Goal: Task Accomplishment & Management: Complete application form

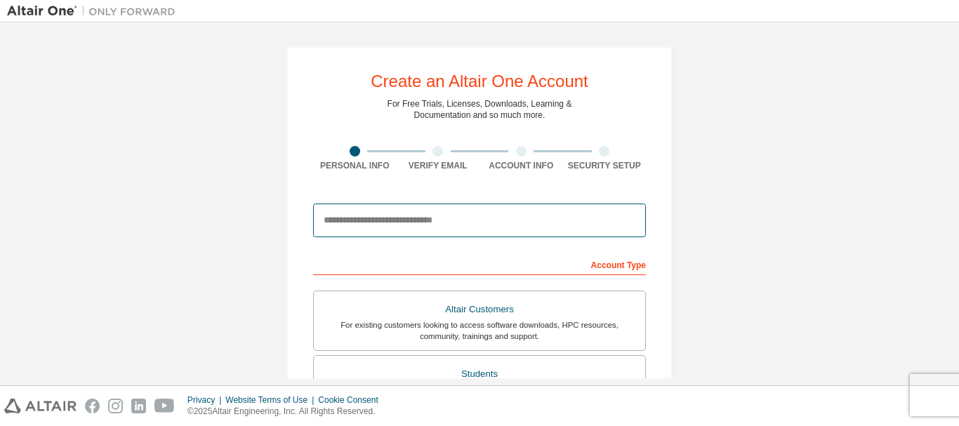
click at [437, 220] on input "email" at bounding box center [479, 221] width 333 height 34
type input "**********"
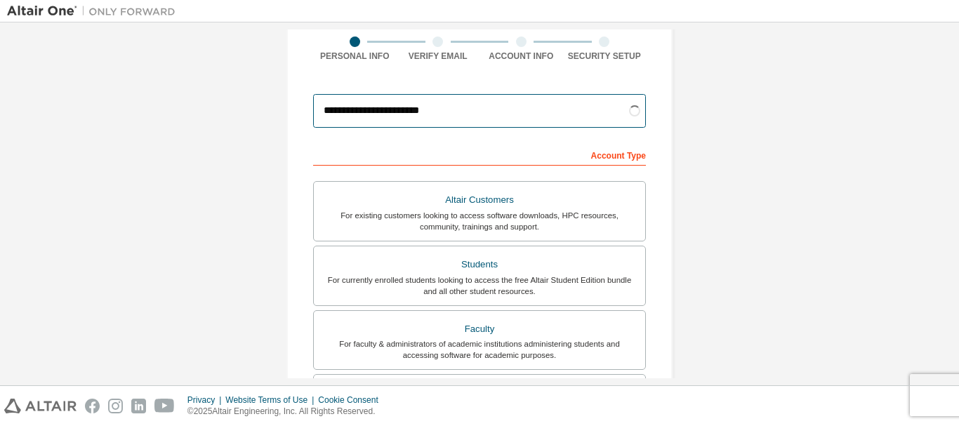
scroll to position [140, 0]
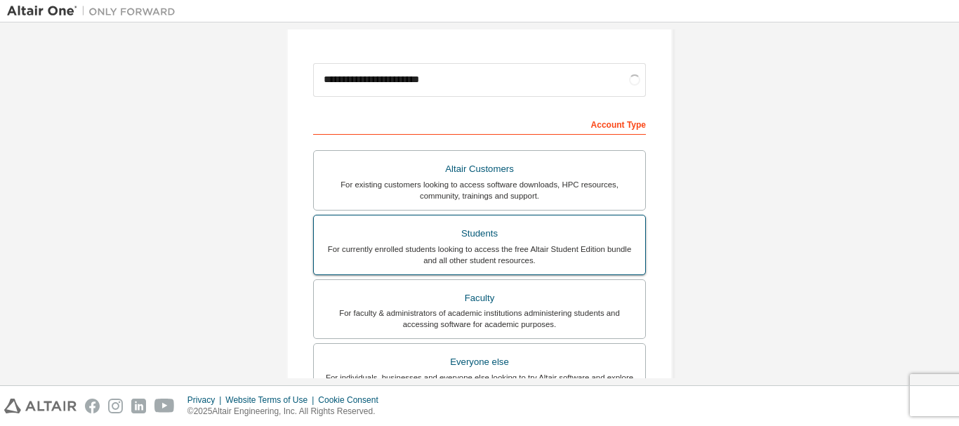
click at [503, 249] on div "For currently enrolled students looking to access the free Altair Student Editi…" at bounding box center [479, 255] width 315 height 22
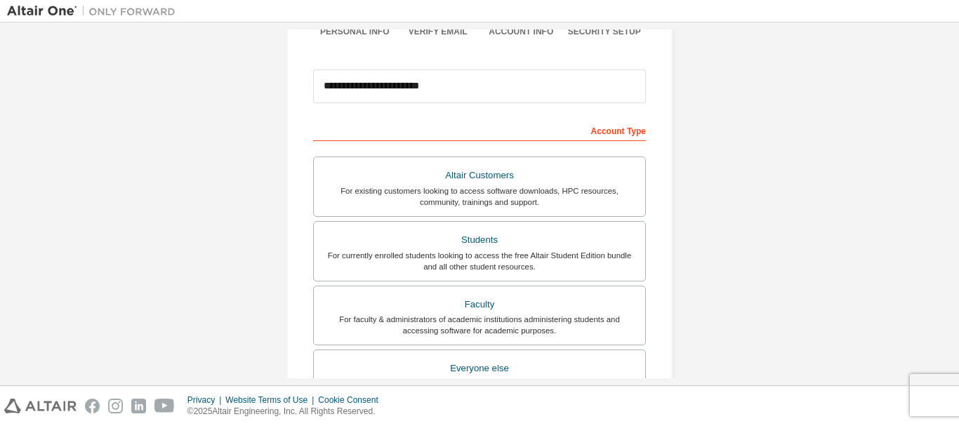
scroll to position [211, 0]
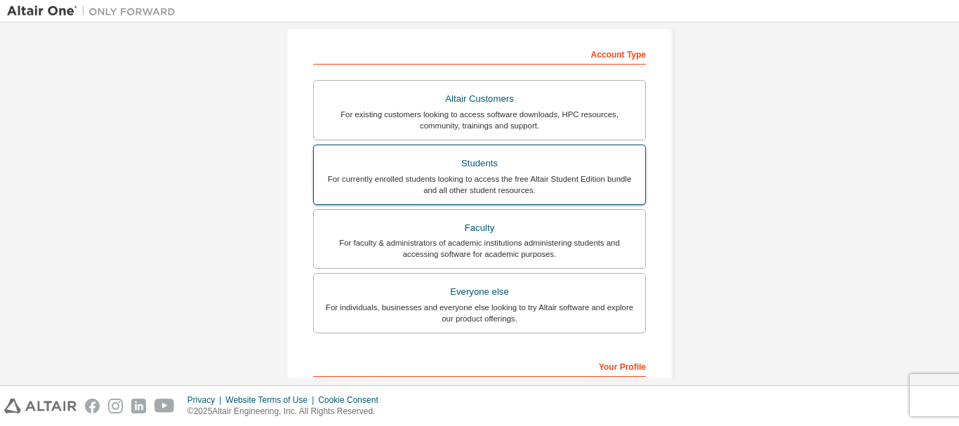
click at [513, 186] on div "For currently enrolled students looking to access the free Altair Student Editi…" at bounding box center [479, 184] width 315 height 22
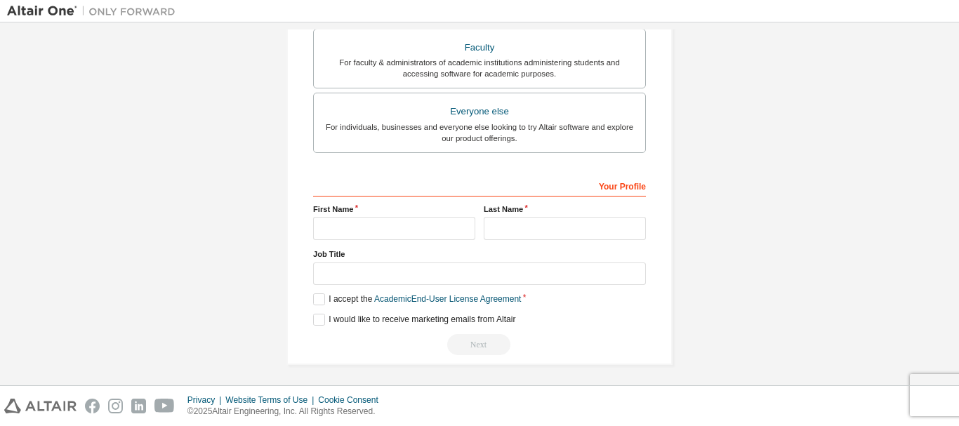
scroll to position [395, 0]
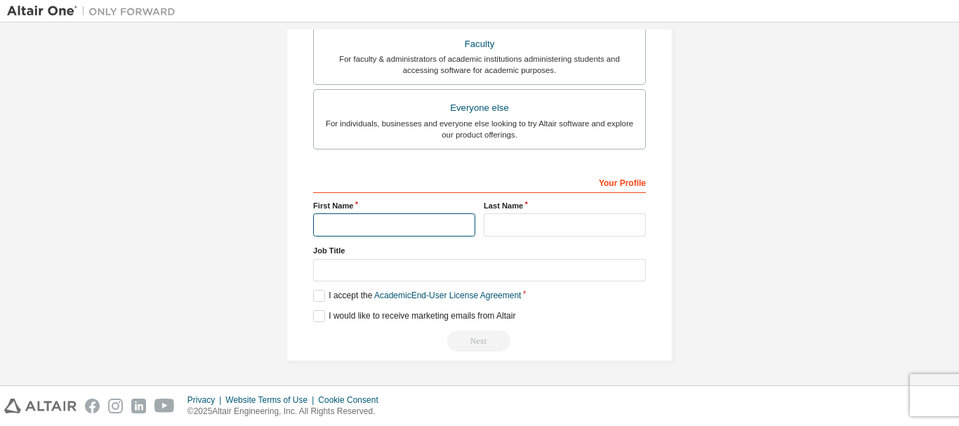
click at [365, 220] on input "text" at bounding box center [394, 224] width 162 height 23
type input "*******"
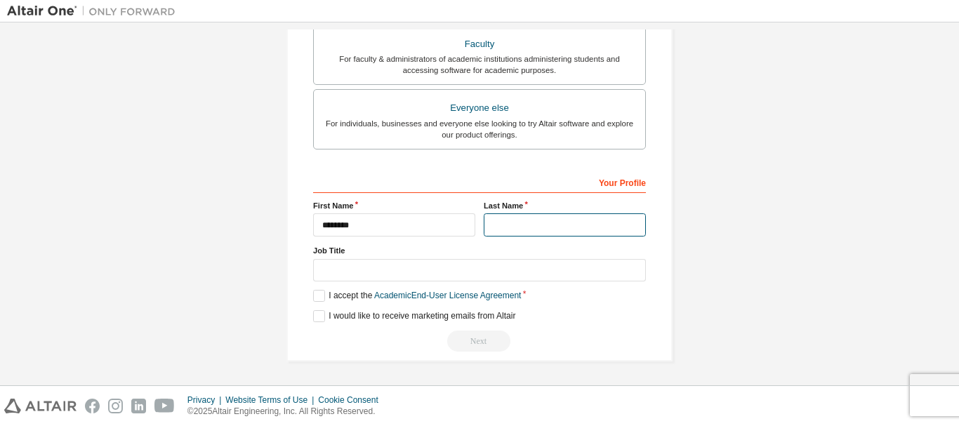
click at [532, 223] on input "text" at bounding box center [565, 224] width 162 height 23
type input "****"
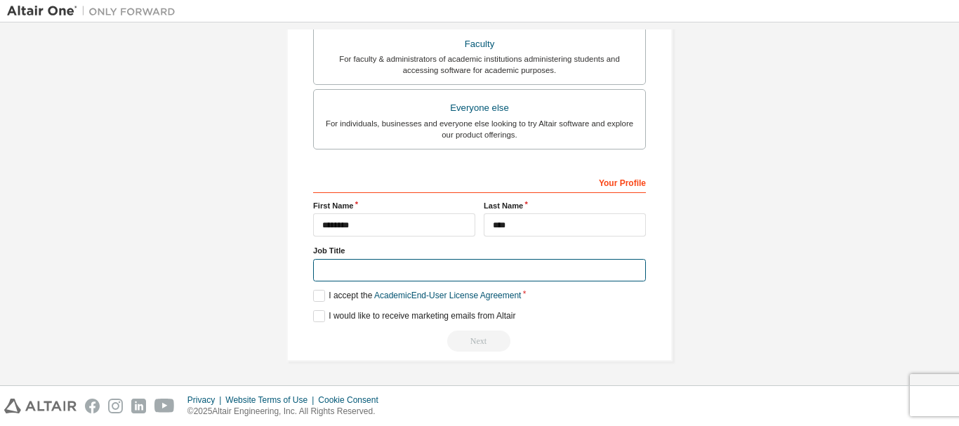
click at [367, 270] on input "text" at bounding box center [479, 270] width 333 height 23
type input "*******"
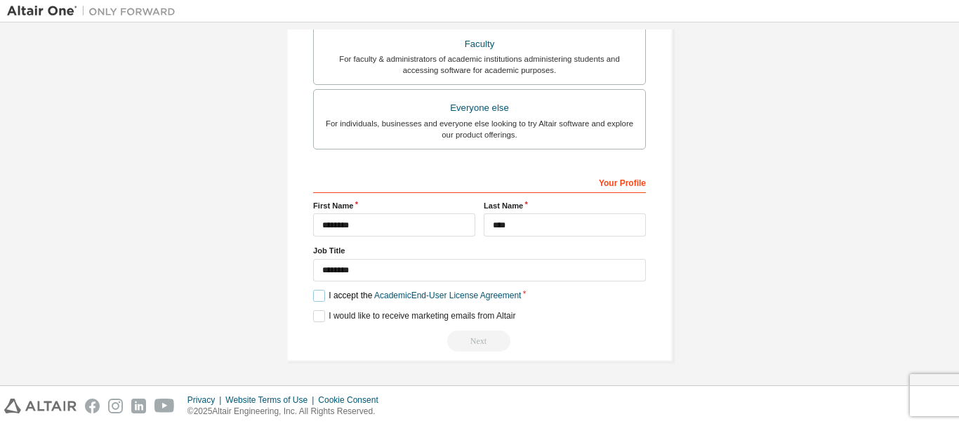
click at [317, 293] on label "I accept the Academic End-User License Agreement" at bounding box center [417, 296] width 208 height 12
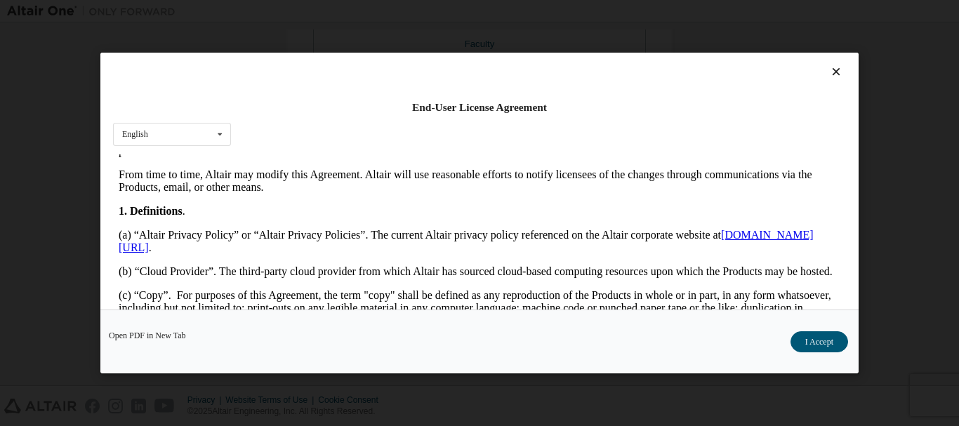
scroll to position [281, 0]
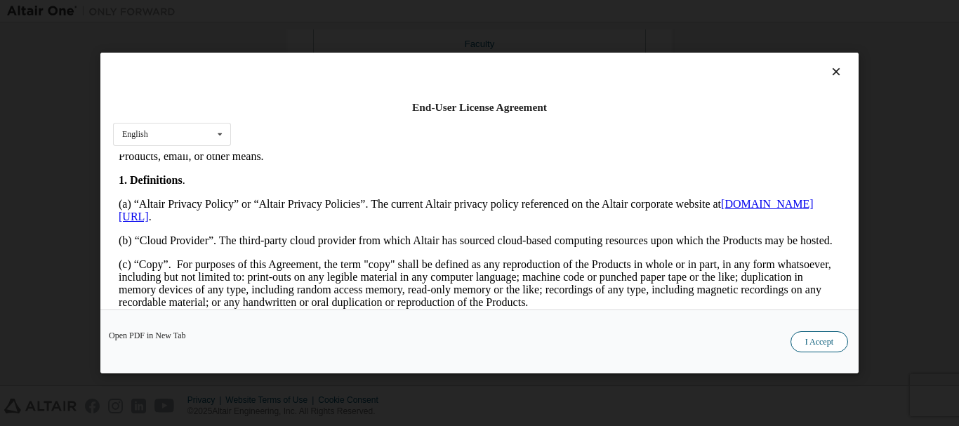
click at [810, 344] on button "I Accept" at bounding box center [820, 341] width 58 height 21
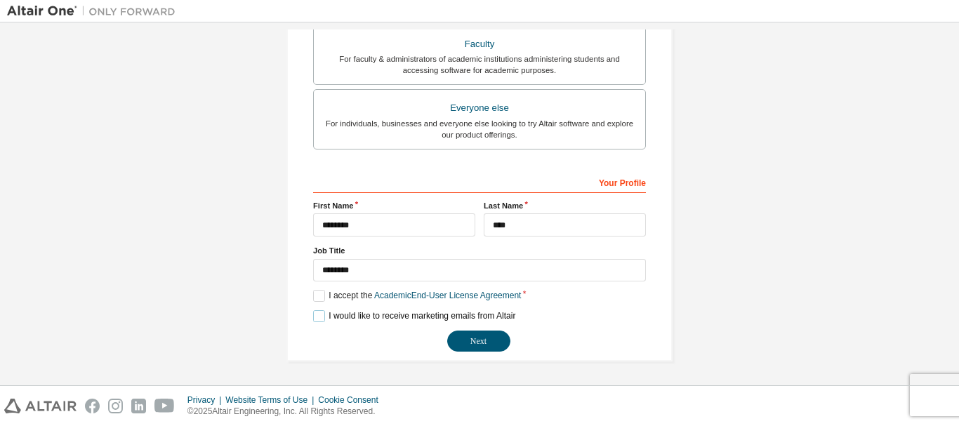
click at [315, 322] on label "I would like to receive marketing emails from Altair" at bounding box center [414, 316] width 202 height 12
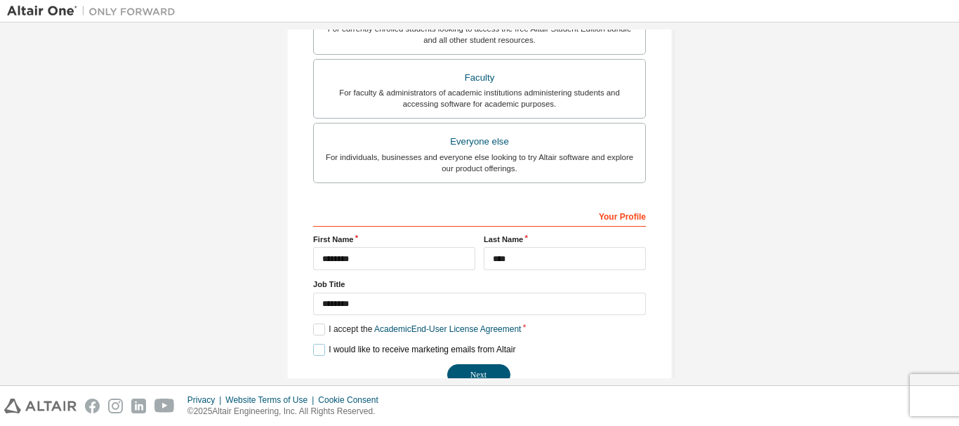
scroll to position [395, 0]
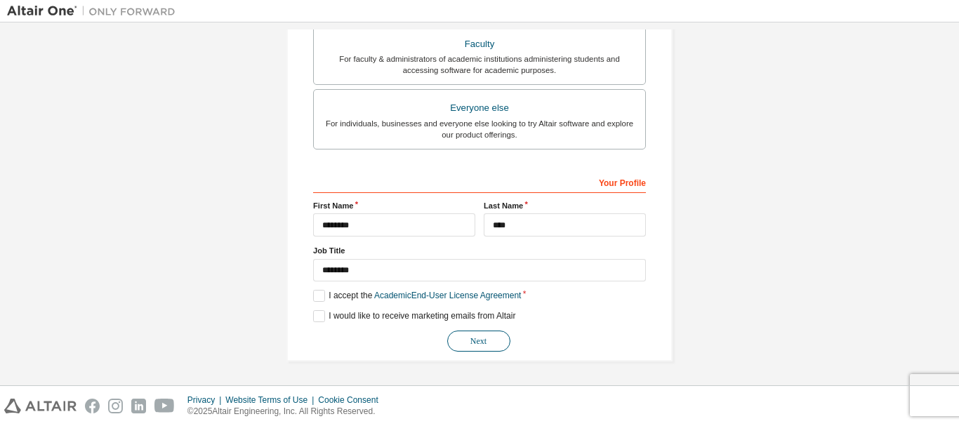
click at [473, 345] on button "Next" at bounding box center [478, 341] width 63 height 21
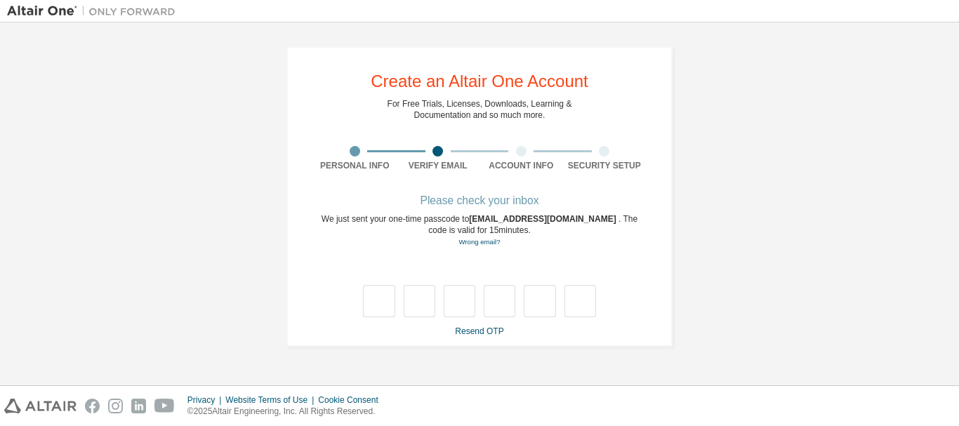
type input "*"
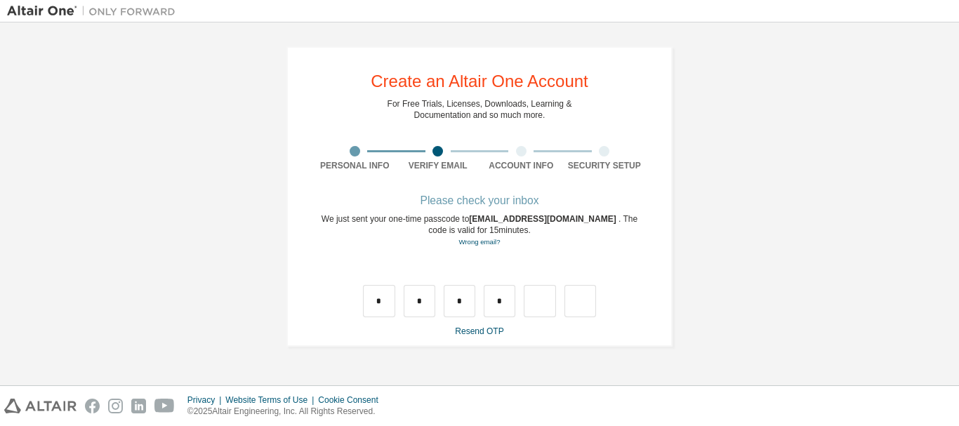
type input "*"
